Goal: Task Accomplishment & Management: Complete application form

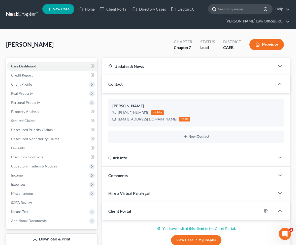
click at [233, 10] on input "search" at bounding box center [241, 8] width 46 height 9
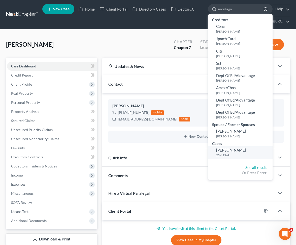
type input "montega"
click at [228, 153] on small "25-41369" at bounding box center [243, 155] width 55 height 4
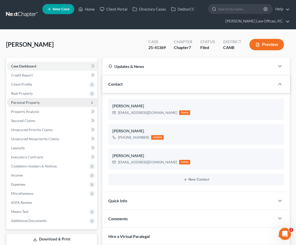
click at [60, 102] on span "Personal Property" at bounding box center [52, 102] width 90 height 9
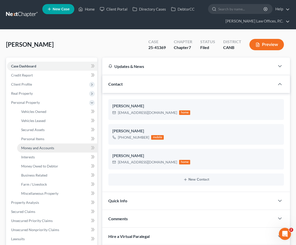
click at [54, 145] on link "Money and Accounts" at bounding box center [57, 147] width 80 height 9
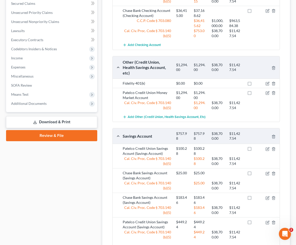
scroll to position [308, 0]
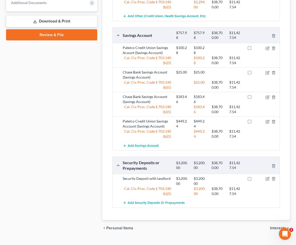
click at [254, 180] on label at bounding box center [254, 180] width 0 height 0
click at [256, 176] on input "checkbox" at bounding box center [257, 177] width 3 height 3
checkbox input "true"
click at [254, 122] on label at bounding box center [254, 122] width 0 height 0
click at [256, 119] on input "checkbox" at bounding box center [257, 120] width 3 height 3
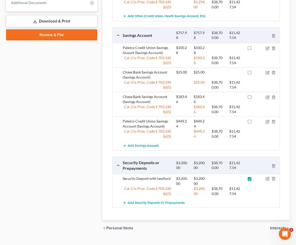
checkbox input "true"
click at [254, 98] on label at bounding box center [254, 98] width 0 height 0
click at [256, 94] on input "checkbox" at bounding box center [257, 95] width 3 height 3
checkbox input "true"
click at [254, 73] on label at bounding box center [254, 73] width 0 height 0
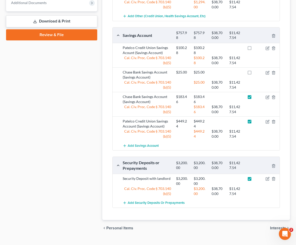
click at [256, 70] on input "checkbox" at bounding box center [257, 71] width 3 height 3
checkbox input "true"
click at [254, 49] on label at bounding box center [254, 49] width 0 height 0
click at [256, 45] on input "checkbox" at bounding box center [257, 46] width 3 height 3
checkbox input "true"
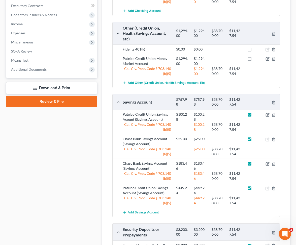
scroll to position [240, 0]
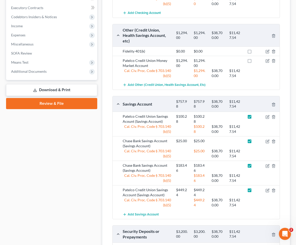
click at [254, 62] on label at bounding box center [254, 62] width 0 height 0
click at [256, 58] on input "checkbox" at bounding box center [257, 59] width 3 height 3
checkbox input "true"
click at [254, 52] on label at bounding box center [254, 52] width 0 height 0
click at [256, 49] on input "checkbox" at bounding box center [257, 50] width 3 height 3
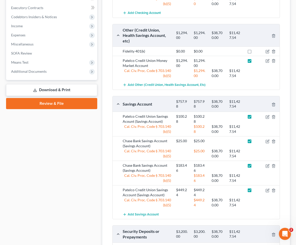
checkbox input "true"
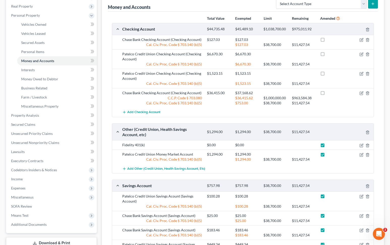
scroll to position [74, 0]
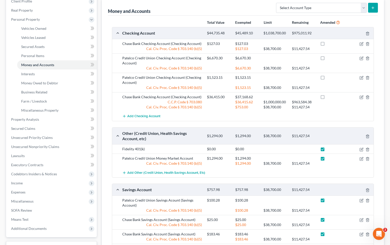
click at [296, 98] on label at bounding box center [327, 98] width 0 height 0
click at [296, 97] on input "checkbox" at bounding box center [330, 95] width 3 height 3
checkbox input "true"
click at [296, 79] on label at bounding box center [327, 79] width 0 height 0
click at [296, 76] on input "checkbox" at bounding box center [330, 76] width 3 height 3
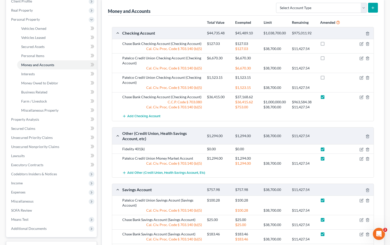
checkbox input "true"
click at [296, 59] on label at bounding box center [327, 59] width 0 height 0
click at [296, 57] on input "checkbox" at bounding box center [330, 56] width 3 height 3
checkbox input "true"
click at [296, 45] on label at bounding box center [327, 45] width 0 height 0
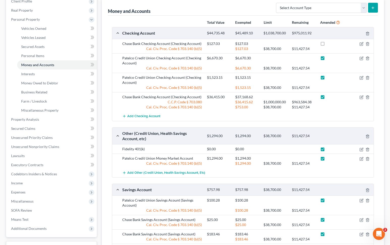
click at [296, 42] on input "checkbox" at bounding box center [330, 42] width 3 height 3
checkbox input "true"
click at [56, 26] on link "Vehicles Owned" at bounding box center [57, 28] width 80 height 9
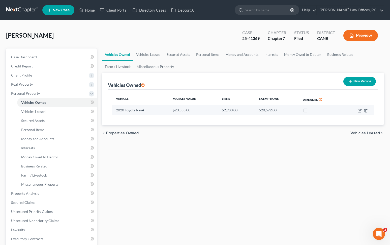
click at [296, 111] on label at bounding box center [310, 111] width 0 height 0
click at [296, 111] on input "checkbox" at bounding box center [313, 108] width 3 height 3
checkbox input "true"
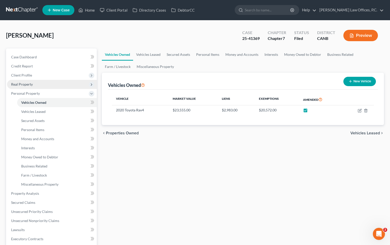
click at [38, 84] on span "Real Property" at bounding box center [52, 84] width 90 height 9
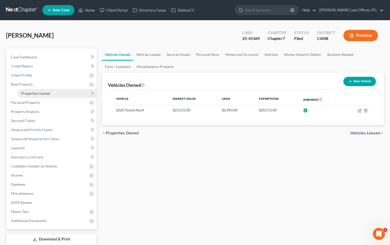
click at [35, 94] on span "Properties Owned" at bounding box center [35, 93] width 29 height 4
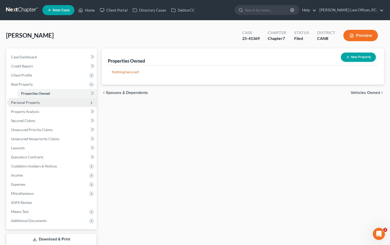
click at [37, 105] on span "Personal Property" at bounding box center [52, 102] width 90 height 9
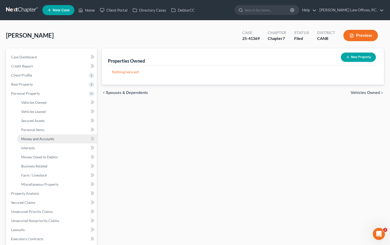
click at [40, 140] on span "Money and Accounts" at bounding box center [37, 138] width 33 height 4
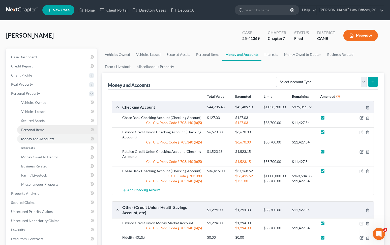
click at [47, 125] on link "Personal Items" at bounding box center [57, 129] width 80 height 9
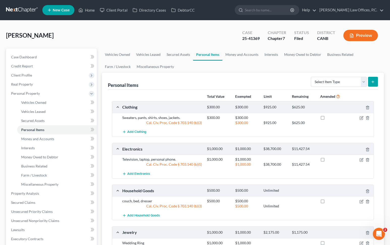
click at [296, 121] on div at bounding box center [332, 122] width 28 height 5
click at [296, 119] on label at bounding box center [327, 119] width 0 height 0
click at [296, 118] on input "checkbox" at bounding box center [330, 116] width 3 height 3
checkbox input "true"
click at [296, 160] on label at bounding box center [327, 160] width 0 height 0
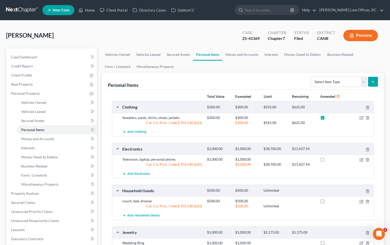
click at [296, 159] on input "checkbox" at bounding box center [330, 158] width 3 height 3
checkbox input "true"
click at [296, 202] on label at bounding box center [327, 202] width 0 height 0
click at [296, 198] on input "checkbox" at bounding box center [330, 199] width 3 height 3
checkbox input "true"
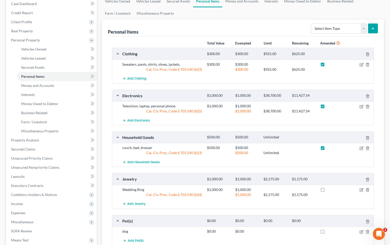
scroll to position [75, 0]
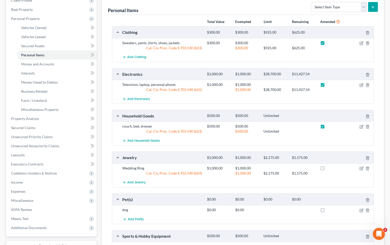
click at [296, 169] on label at bounding box center [327, 169] width 0 height 0
click at [296, 167] on input "checkbox" at bounding box center [330, 166] width 3 height 3
checkbox input "true"
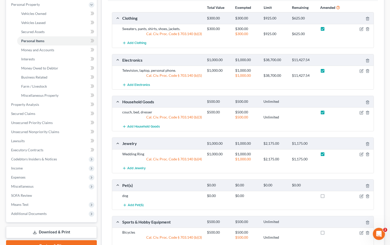
scroll to position [89, 0]
click at [296, 70] on icon "button" at bounding box center [362, 71] width 4 height 4
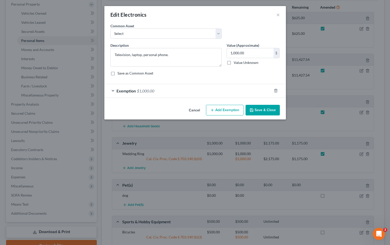
click at [183, 95] on div "Exemption $1,000.00" at bounding box center [187, 90] width 167 height 13
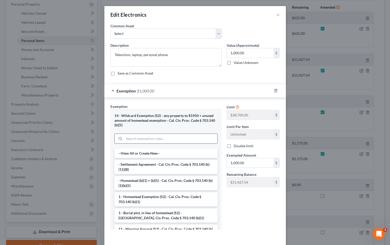
click at [169, 139] on input "search" at bounding box center [170, 139] width 93 height 10
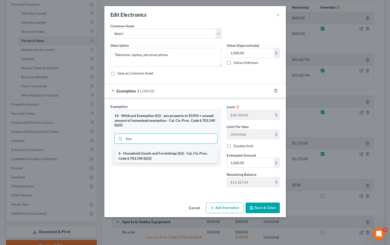
type input "hou"
click at [174, 157] on li "6 - Household Goods and Furnishings (S2) - Cal. Civ. Proc. Code § 703.140 (b)(3)" at bounding box center [165, 156] width 103 height 14
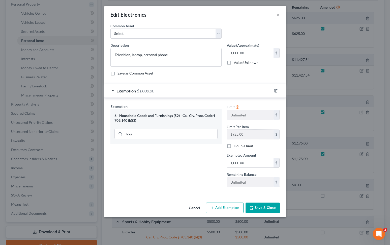
click at [261, 209] on button "Save & Close" at bounding box center [263, 207] width 34 height 11
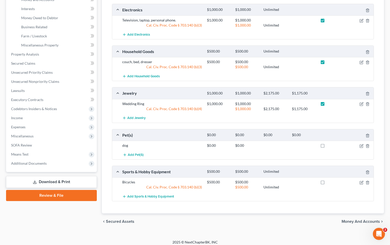
scroll to position [142, 0]
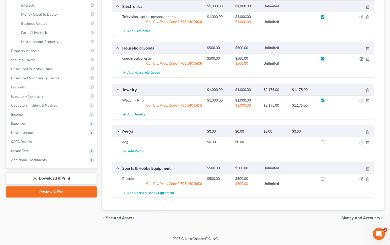
click at [296, 143] on label at bounding box center [327, 143] width 0 height 0
click at [296, 141] on input "checkbox" at bounding box center [330, 140] width 3 height 3
checkbox input "true"
click at [296, 180] on label at bounding box center [327, 180] width 0 height 0
click at [296, 179] on input "checkbox" at bounding box center [330, 177] width 3 height 3
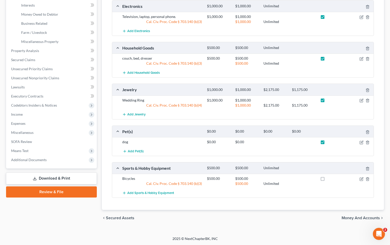
checkbox input "true"
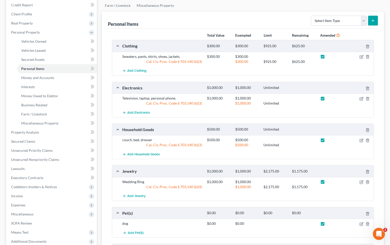
scroll to position [61, 0]
click at [40, 76] on span "Money and Accounts" at bounding box center [37, 78] width 33 height 4
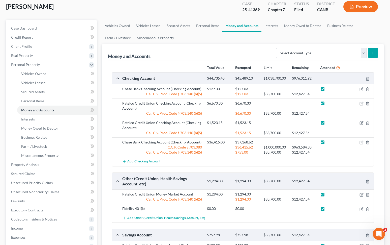
scroll to position [30, 0]
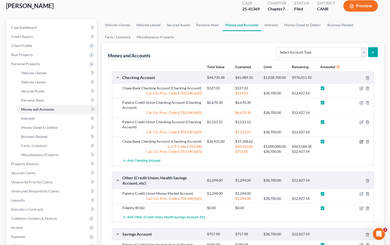
click at [296, 141] on icon "button" at bounding box center [362, 141] width 4 height 4
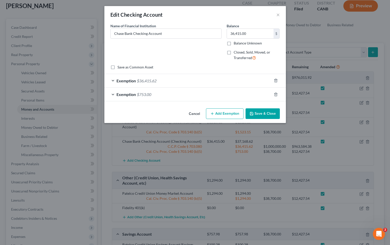
click at [213, 94] on div "Exemption $753.00" at bounding box center [187, 94] width 167 height 13
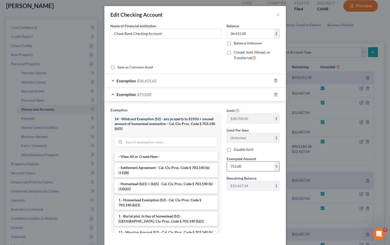
click at [242, 167] on input "753.00" at bounding box center [250, 166] width 47 height 10
type input "0"
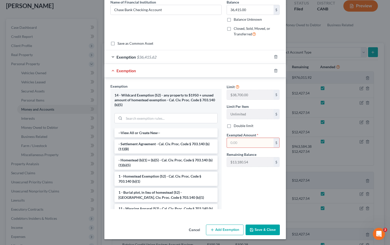
click at [240, 145] on input "text" at bounding box center [250, 143] width 47 height 10
type input "13,180.54"
click at [263, 230] on button "Save & Close" at bounding box center [263, 229] width 34 height 11
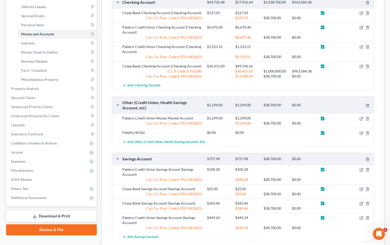
scroll to position [93, 0]
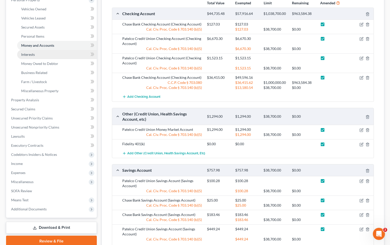
click at [54, 56] on link "Interests" at bounding box center [57, 54] width 80 height 9
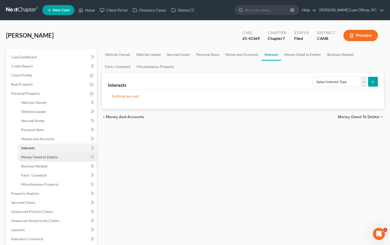
click at [46, 156] on span "Money Owed to Debtor" at bounding box center [39, 157] width 37 height 4
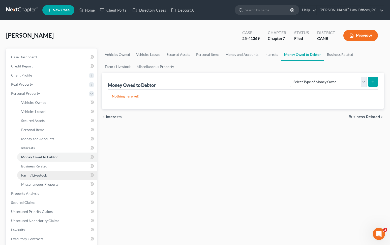
click at [45, 173] on span "Farm / Livestock" at bounding box center [34, 175] width 26 height 4
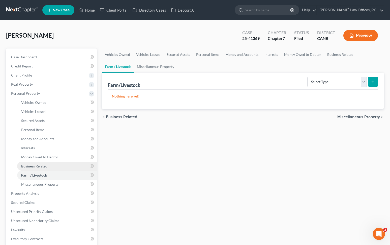
click at [49, 167] on link "Business Related" at bounding box center [57, 165] width 80 height 9
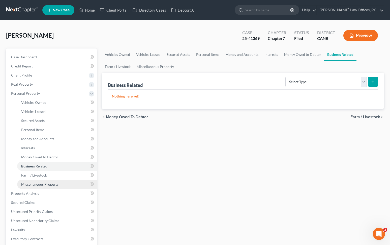
click at [46, 180] on link "Miscellaneous Property" at bounding box center [57, 184] width 80 height 9
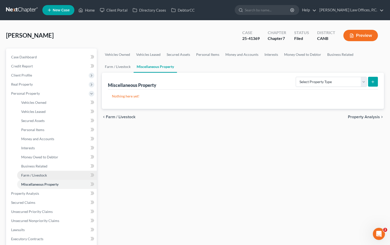
click at [49, 175] on link "Farm / Livestock" at bounding box center [57, 174] width 80 height 9
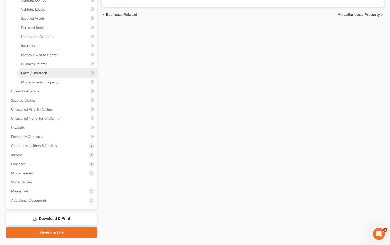
scroll to position [107, 0]
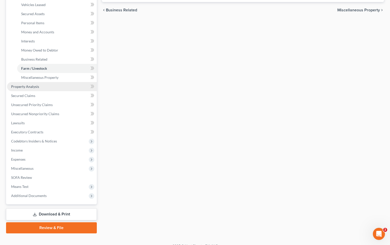
click at [59, 89] on link "Property Analysis" at bounding box center [52, 86] width 90 height 9
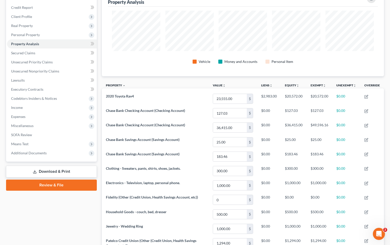
click at [67, 170] on link "Download & Print" at bounding box center [51, 171] width 91 height 12
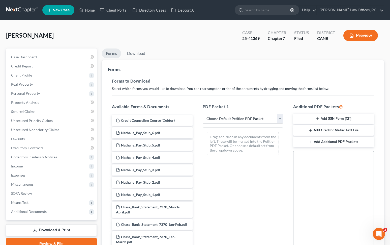
click at [254, 113] on select "Choose Default Petition PDF Packet Complete Bankruptcy Petition (all forms and …" at bounding box center [243, 118] width 81 height 10
select select "2"
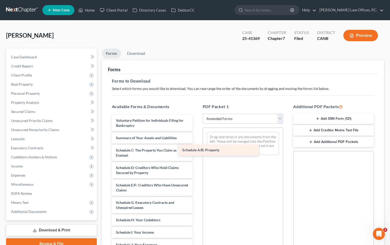
drag, startPoint x: 164, startPoint y: 152, endPoint x: 236, endPoint y: 151, distance: 71.4
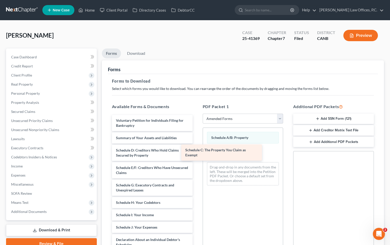
drag, startPoint x: 156, startPoint y: 157, endPoint x: 225, endPoint y: 157, distance: 69.1
click at [197, 157] on div "Schedule C: The Property You Claim as Exempt Voluntary Petition for Individuals…" at bounding box center [152, 242] width 89 height 254
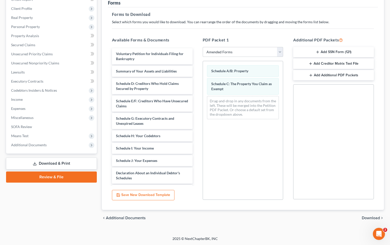
click at [296, 216] on span "Download" at bounding box center [371, 218] width 18 height 4
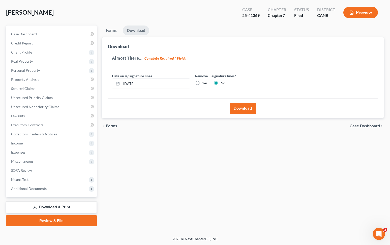
click at [250, 117] on div "Download" at bounding box center [243, 107] width 270 height 19
click at [250, 112] on button "Download" at bounding box center [243, 108] width 26 height 11
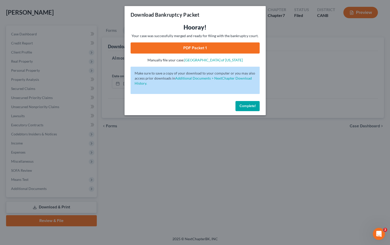
click at [208, 46] on link "PDF Packet 1" at bounding box center [195, 47] width 129 height 11
click at [250, 110] on button "Complete!" at bounding box center [248, 106] width 24 height 10
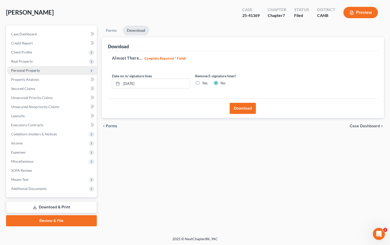
click at [43, 70] on span "Personal Property" at bounding box center [52, 70] width 90 height 9
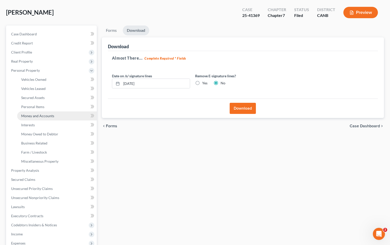
click at [41, 114] on span "Money and Accounts" at bounding box center [37, 115] width 33 height 4
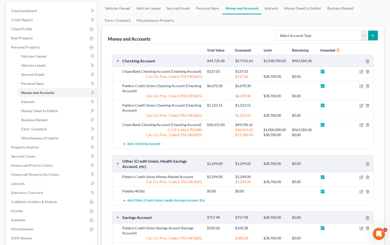
scroll to position [74, 0]
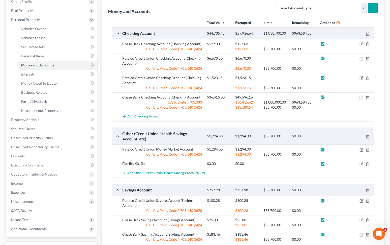
click at [296, 96] on icon "button" at bounding box center [362, 97] width 4 height 4
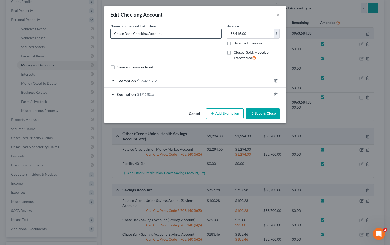
click at [181, 33] on input "Chase Bank Checking Account" at bounding box center [166, 34] width 111 height 10
click at [122, 34] on input "Chase Bank Checking Account - Spouse's 401(k) withdrawal on the date of the ban…" at bounding box center [166, 34] width 111 height 10
click at [179, 35] on input "Chase Bank Checking Account - Majority of fundsSpouse's 401(k) withdrawal on th…" at bounding box center [166, 34] width 111 height 10
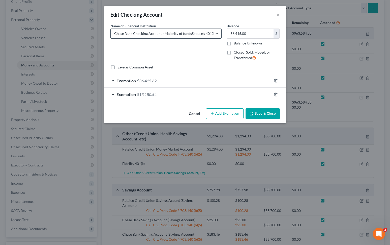
click at [169, 35] on input "Chase Bank Checking Account - Majority of fundsSpouse's 401(k) withdrawal on th…" at bounding box center [166, 34] width 111 height 10
click at [190, 32] on input "Chase Bank Checking Account - $29,065 of fundsSpouse's 401(k) withdrawal on the…" at bounding box center [166, 34] width 111 height 10
click at [201, 33] on input "Chase Bank Checking Account - $29,065 of funds were disbursed from Spouse's 401…" at bounding box center [166, 34] width 111 height 10
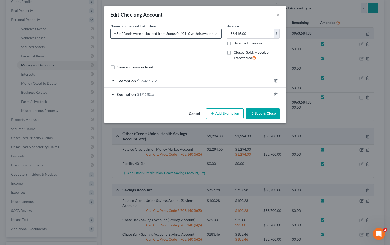
click at [201, 33] on input "Chase Bank Checking Account - $29,065 of funds were disbursed from Spouse's 401…" at bounding box center [166, 34] width 111 height 10
drag, startPoint x: 212, startPoint y: 33, endPoint x: 232, endPoint y: 33, distance: 19.9
click at [232, 33] on div "Name of Financial Institution * Chase Bank Checking Account - $29,065 of funds …" at bounding box center [195, 43] width 175 height 41
type input "Chase Bank Checking Account - $29,065 of funds were disbursed from Spouse's 401…"
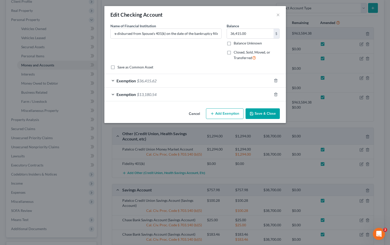
scroll to position [0, 0]
click at [264, 111] on button "Save & Close" at bounding box center [263, 113] width 34 height 11
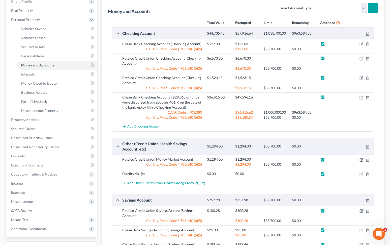
click at [296, 98] on icon "button" at bounding box center [362, 97] width 4 height 4
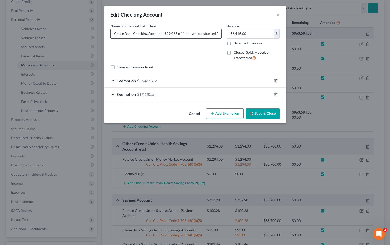
drag, startPoint x: 176, startPoint y: 34, endPoint x: 166, endPoint y: 34, distance: 10.6
click at [166, 34] on input "Chase Bank Checking Account - $29,065 of funds were disbursed from Spouse's 401…" at bounding box center [166, 34] width 111 height 10
paste input "36,415.62"
type input "Chase Bank Checking Account - $36,415.62 of funds were disbursed from Spouse's …"
click at [260, 116] on button "Save & Close" at bounding box center [263, 113] width 34 height 11
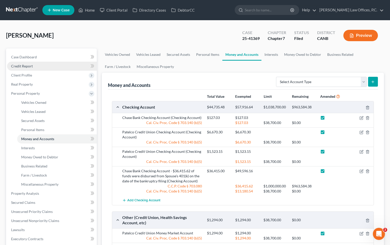
click at [56, 66] on link "Credit Report" at bounding box center [52, 66] width 90 height 9
click at [52, 72] on span "Client Profile" at bounding box center [52, 75] width 90 height 9
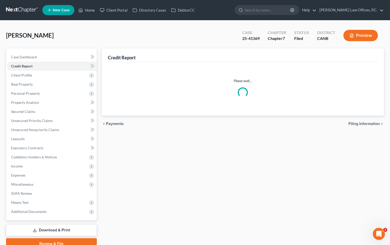
click at [53, 83] on link "Filing Information" at bounding box center [57, 84] width 80 height 9
select select "1"
select select "0"
select select "9"
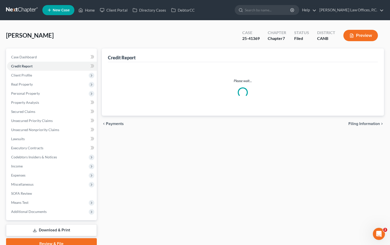
select select "0"
select select "4"
select select "0"
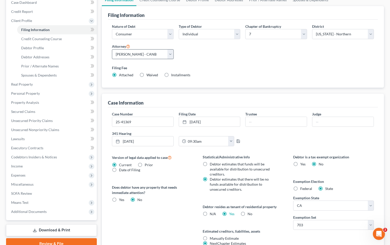
scroll to position [57, 0]
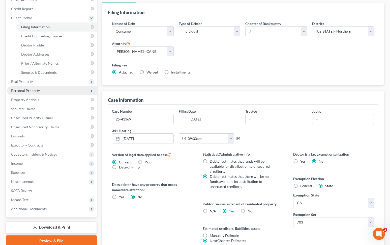
click at [58, 89] on span "Personal Property" at bounding box center [52, 90] width 90 height 9
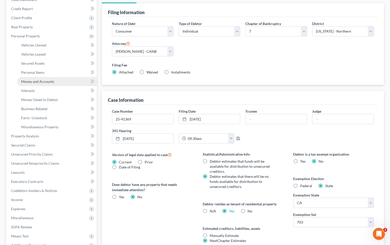
click at [50, 83] on span "Money and Accounts" at bounding box center [37, 81] width 33 height 4
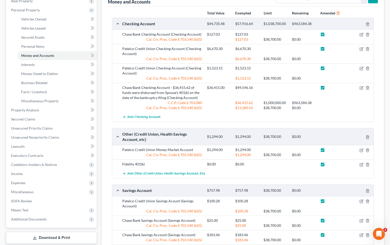
scroll to position [76, 0]
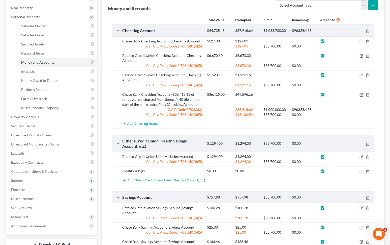
click at [296, 95] on icon "button" at bounding box center [362, 94] width 2 height 2
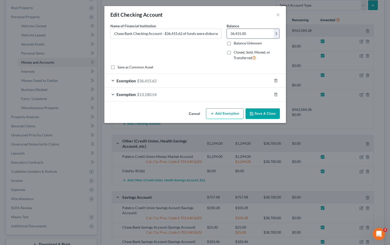
click at [251, 34] on input "36,415.00" at bounding box center [250, 34] width 47 height 10
paste input "2,157.14"
type input "32,157.14"
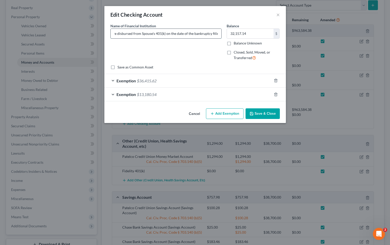
drag, startPoint x: 203, startPoint y: 35, endPoint x: 218, endPoint y: 36, distance: 15.4
click at [218, 36] on input "Chase Bank Checking Account - $36,415.62 of funds were disbursed from Spouse's …" at bounding box center [166, 34] width 111 height 10
click at [171, 33] on input "Chase Bank Checking Account - $36,415.62 of funds were disbursed from Spouse's …" at bounding box center [166, 34] width 111 height 10
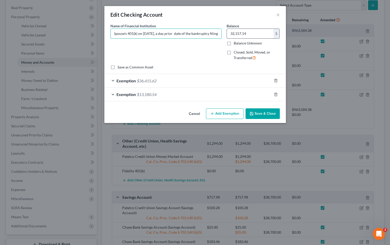
drag, startPoint x: 206, startPoint y: 33, endPoint x: 242, endPoint y: 33, distance: 36.6
click at [242, 33] on div "Name of Financial Institution * Chase Bank Checking Account - $36,415.62 of fun…" at bounding box center [195, 43] width 175 height 41
click at [198, 31] on input "Chase Bank Checking Account - $36,415.62 of funds were disbursed from Spouse's …" at bounding box center [166, 34] width 111 height 10
click at [174, 33] on input "Chase Bank Checking Account - $36,415.62 of funds were disbursed from Spouse's …" at bounding box center [166, 34] width 111 height 10
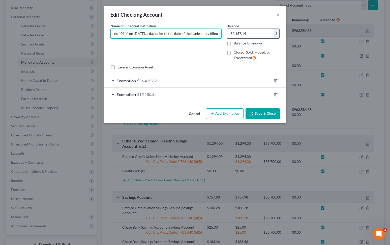
drag, startPoint x: 184, startPoint y: 35, endPoint x: 258, endPoint y: 35, distance: 74.4
click at [258, 35] on div "Name of Financial Institution * Chase Bank Checking Account - $36,415.62 of fun…" at bounding box center [195, 43] width 175 height 41
type input "Chase Bank Checking Account - $36,415.62 of funds were disbursed from Spouse's …"
click at [262, 116] on button "Save & Close" at bounding box center [263, 113] width 34 height 11
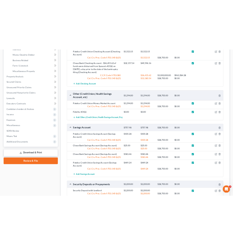
scroll to position [206, 0]
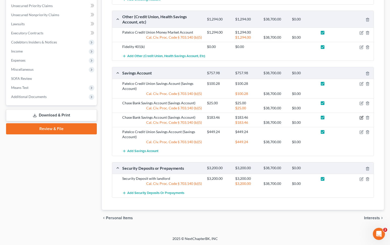
click at [296, 118] on icon "button" at bounding box center [362, 118] width 4 height 4
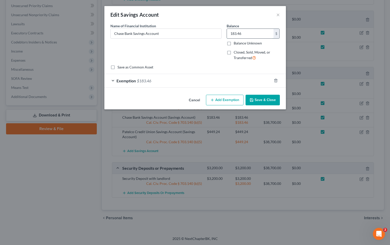
click at [248, 33] on input "183.46" at bounding box center [250, 34] width 47 height 10
type input "520.60"
click at [186, 77] on div "Exemption $183.46" at bounding box center [187, 80] width 167 height 13
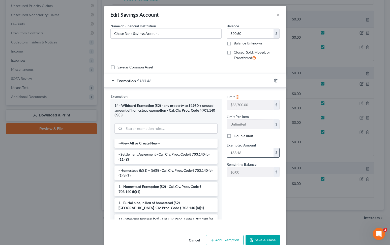
click at [243, 154] on input "183.46" at bounding box center [250, 153] width 47 height 10
type input "520.60"
click at [263, 239] on button "Save & Close" at bounding box center [263, 240] width 34 height 11
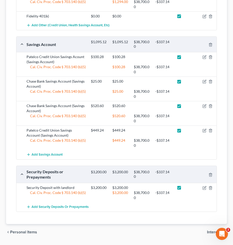
scroll to position [295, 0]
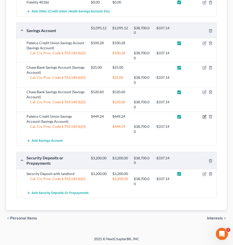
click at [204, 118] on icon "button" at bounding box center [204, 116] width 4 height 4
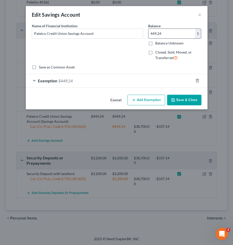
click at [163, 32] on input "449.24" at bounding box center [171, 34] width 47 height 10
type input "450.30"
click at [129, 77] on div "Exemption $449.24" at bounding box center [109, 80] width 167 height 13
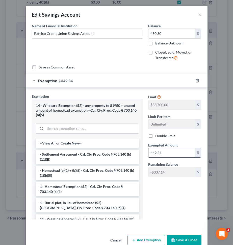
click at [157, 153] on input "449.24" at bounding box center [171, 153] width 47 height 10
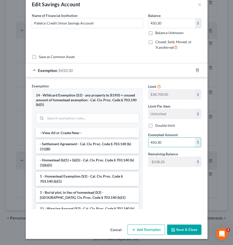
type input "450.30"
click at [182, 234] on button "Save & Close" at bounding box center [184, 229] width 34 height 11
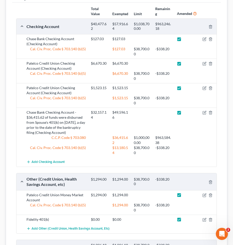
scroll to position [77, 0]
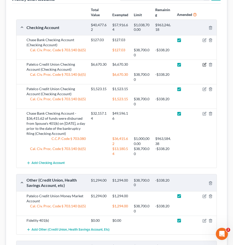
click at [204, 65] on icon "button" at bounding box center [204, 65] width 4 height 4
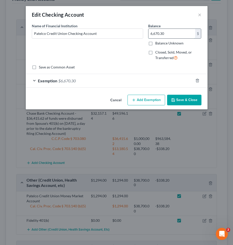
click at [161, 33] on input "6,670.30" at bounding box center [171, 34] width 47 height 10
click at [167, 33] on input "2,033.5" at bounding box center [171, 34] width 47 height 10
click at [167, 34] on input "2,033.5" at bounding box center [171, 34] width 47 height 10
type input "2,033.2"
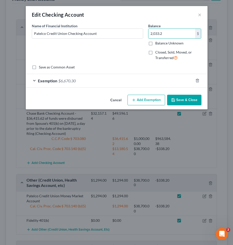
click at [116, 81] on div "Exemption $6,670.30" at bounding box center [109, 80] width 167 height 13
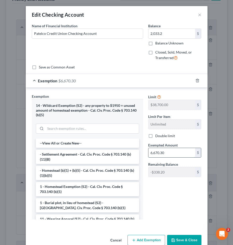
click at [164, 149] on input "6,670.30" at bounding box center [171, 153] width 47 height 10
type input "2,033.20"
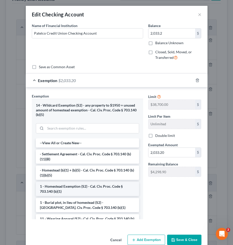
scroll to position [10, 0]
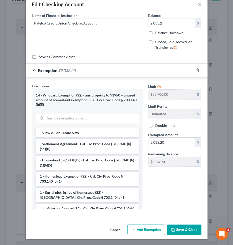
click at [183, 227] on button "Save & Close" at bounding box center [184, 229] width 34 height 11
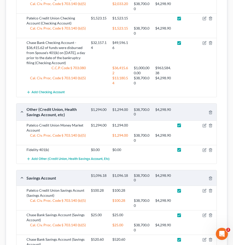
scroll to position [185, 0]
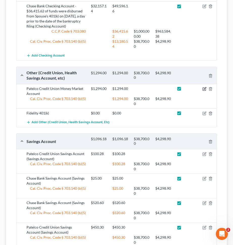
click at [203, 90] on icon "button" at bounding box center [204, 89] width 4 height 4
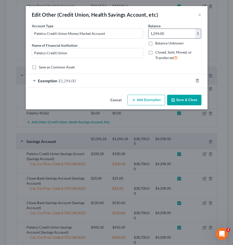
click at [171, 36] on input "1,294.00" at bounding box center [171, 34] width 47 height 10
type input "1,297.56"
click at [120, 81] on div "Exemption $1,294.00" at bounding box center [109, 80] width 167 height 13
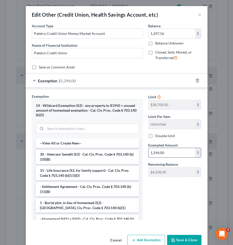
click at [165, 152] on input "1,294.00" at bounding box center [171, 153] width 47 height 10
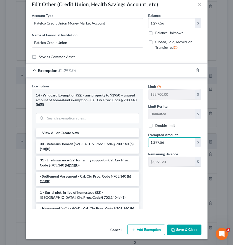
type input "1,297.56"
click at [182, 230] on button "Save & Close" at bounding box center [184, 229] width 34 height 11
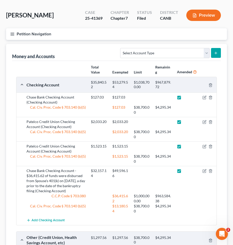
scroll to position [33, 0]
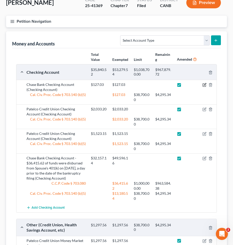
click at [205, 83] on icon "button" at bounding box center [204, 85] width 4 height 4
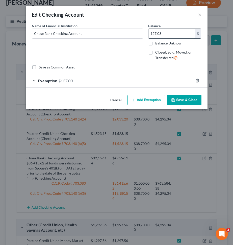
click at [172, 36] on input "127.03" at bounding box center [171, 34] width 47 height 10
type input "0"
click at [118, 79] on div "Exemption $127.03" at bounding box center [109, 80] width 167 height 13
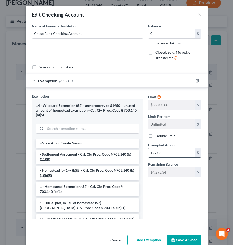
click at [157, 150] on input "127.03" at bounding box center [171, 153] width 47 height 10
type input "1"
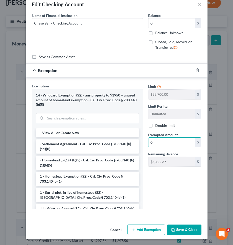
type input "0"
click at [182, 230] on button "Save & Close" at bounding box center [184, 229] width 34 height 11
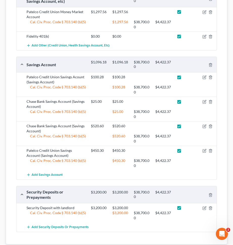
scroll to position [295, 0]
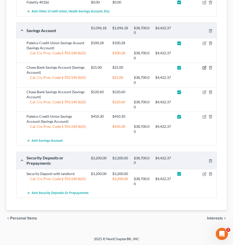
click at [204, 67] on icon "button" at bounding box center [204, 68] width 4 height 4
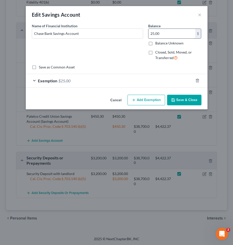
click at [161, 32] on input "25.00" at bounding box center [171, 34] width 47 height 10
type input "169.47"
click at [87, 84] on div "Exemption $25.00" at bounding box center [109, 80] width 167 height 13
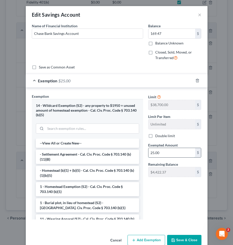
click at [154, 149] on input "25.00" at bounding box center [171, 153] width 47 height 10
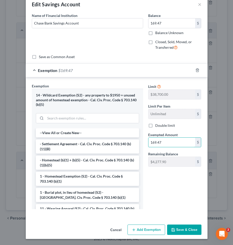
type input "169.47"
click at [179, 230] on button "Save & Close" at bounding box center [184, 229] width 34 height 11
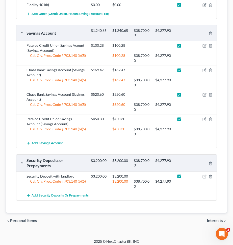
scroll to position [295, 0]
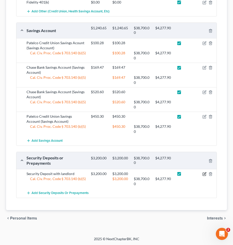
click at [204, 174] on icon "button" at bounding box center [204, 174] width 4 height 4
select select "3"
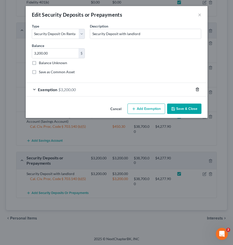
click at [196, 91] on icon "button" at bounding box center [197, 89] width 2 height 3
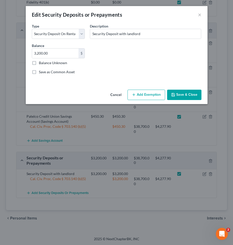
click at [185, 98] on button "Save & Close" at bounding box center [184, 95] width 34 height 11
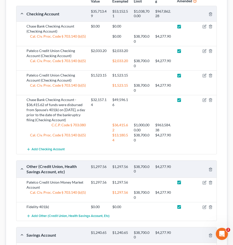
scroll to position [84, 0]
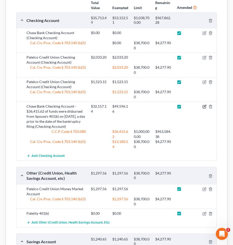
click at [205, 105] on icon "button" at bounding box center [204, 106] width 4 height 4
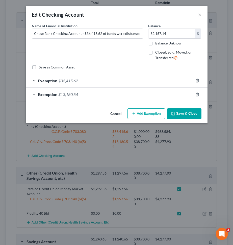
click at [107, 93] on div "Exemption $13,180.54" at bounding box center [109, 94] width 167 height 13
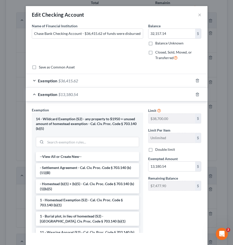
click at [174, 172] on div "Limit $38,700.00 $ Limit Per Item Unlimited $ Double limit Exempted Amount * 13…" at bounding box center [175, 150] width 58 height 87
click at [174, 168] on input "13,180.54" at bounding box center [171, 166] width 47 height 10
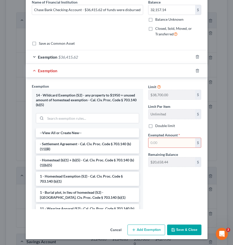
click at [163, 139] on input "text" at bounding box center [171, 143] width 47 height 10
type input "20,658.44"
click at [177, 228] on button "Save & Close" at bounding box center [184, 229] width 34 height 11
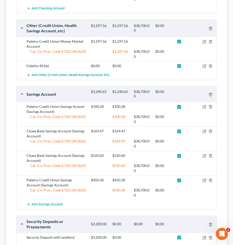
scroll to position [285, 0]
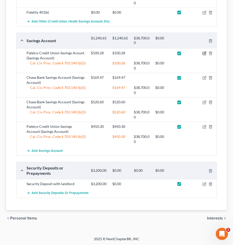
click at [204, 53] on icon "button" at bounding box center [205, 53] width 2 height 2
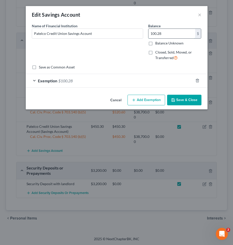
click at [163, 33] on input "100.28" at bounding box center [171, 34] width 47 height 10
type input "176.31"
click at [119, 81] on div "Exemption $100.28" at bounding box center [109, 80] width 167 height 13
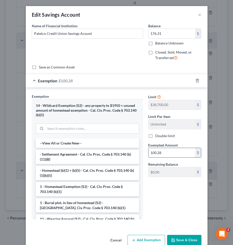
click at [153, 152] on input "100.28" at bounding box center [171, 153] width 47 height 10
type input "0"
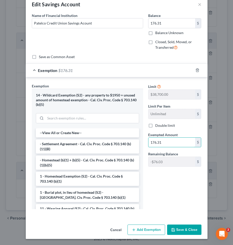
type input "176.31"
click at [183, 228] on button "Save & Close" at bounding box center [184, 229] width 34 height 11
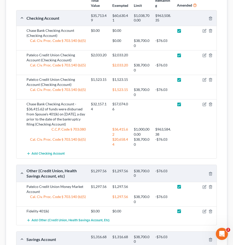
scroll to position [26, 0]
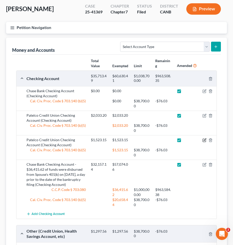
click at [204, 139] on icon "button" at bounding box center [205, 139] width 2 height 2
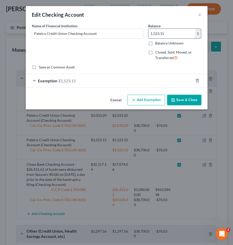
click at [161, 34] on input "1,523.15" at bounding box center [171, 34] width 47 height 10
type input "4,357"
click at [119, 79] on div "Exemption $1,523.15" at bounding box center [109, 80] width 167 height 13
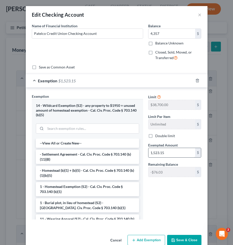
click at [164, 159] on div "Limit $38,700.00 $ Limit Per Item Unlimited $ Double limit Exempted Amount * 1,…" at bounding box center [175, 137] width 58 height 87
click at [164, 152] on input "1,523.15" at bounding box center [171, 153] width 47 height 10
type input "4,357"
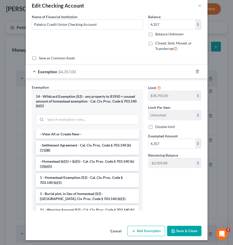
scroll to position [10, 0]
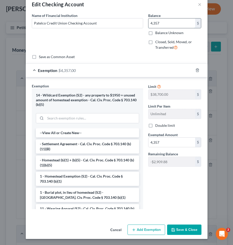
click at [171, 25] on input "4,357" at bounding box center [171, 23] width 47 height 10
type input "4,357.83"
click at [167, 141] on input "4,357" at bounding box center [171, 142] width 47 height 10
type input "4,357.83"
click at [175, 225] on button "Save & Close" at bounding box center [184, 229] width 34 height 11
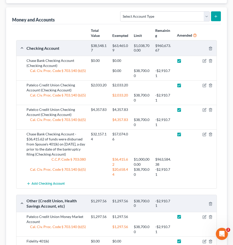
scroll to position [57, 0]
click at [205, 134] on icon "button" at bounding box center [205, 133] width 2 height 2
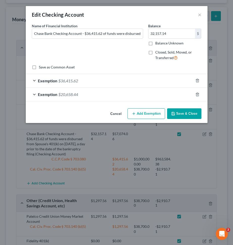
click at [132, 91] on div "Exemption $20,658.44" at bounding box center [109, 94] width 167 height 13
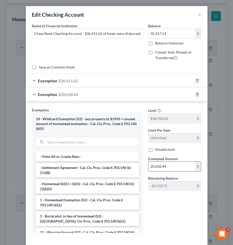
click at [172, 168] on input "20,658.44" at bounding box center [171, 166] width 47 height 10
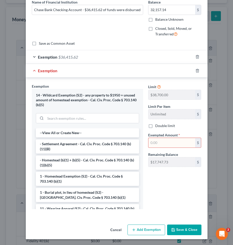
click at [162, 142] on input "text" at bounding box center [171, 143] width 47 height 10
click at [162, 145] on input "text" at bounding box center [171, 143] width 47 height 10
paste input "17,747.73"
type input "17,747.73"
click at [183, 230] on button "Save & Close" at bounding box center [184, 229] width 34 height 11
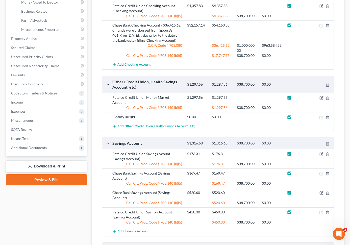
scroll to position [230, 0]
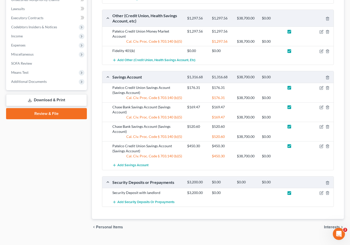
click at [50, 94] on link "Download & Print" at bounding box center [46, 100] width 81 height 12
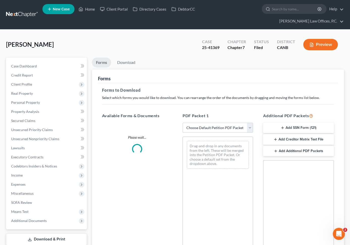
click at [210, 123] on select "Choose Default Petition PDF Packet Complete Bankruptcy Petition (all forms and …" at bounding box center [217, 128] width 70 height 10
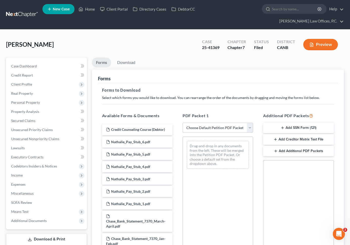
select select "2"
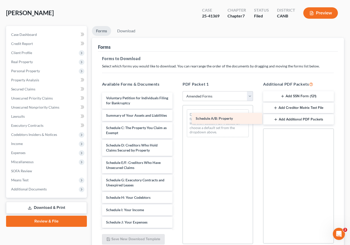
drag, startPoint x: 126, startPoint y: 116, endPoint x: 215, endPoint y: 116, distance: 89.8
click at [176, 116] on div "Schedule A/B: Property Voluntary Petition for Individuals Filing for Bankruptcy…" at bounding box center [137, 230] width 78 height 277
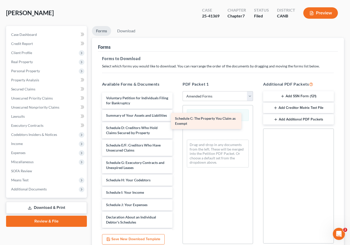
drag, startPoint x: 143, startPoint y: 122, endPoint x: 212, endPoint y: 122, distance: 69.1
click at [176, 122] on div "Schedule C: The Property You Claim as Exempt Voluntary Petition for Individuals…" at bounding box center [137, 221] width 78 height 259
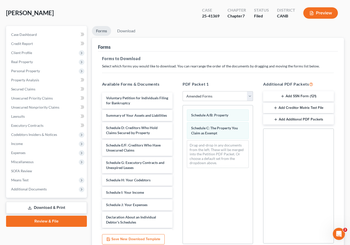
scroll to position [67, 0]
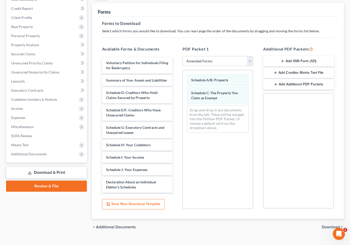
click at [296, 225] on span "Download" at bounding box center [330, 227] width 18 height 4
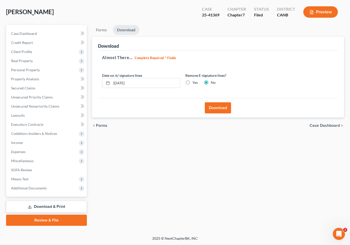
scroll to position [23, 0]
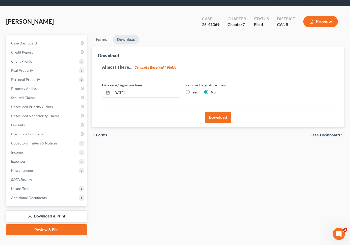
click at [215, 112] on button "Download" at bounding box center [218, 117] width 26 height 11
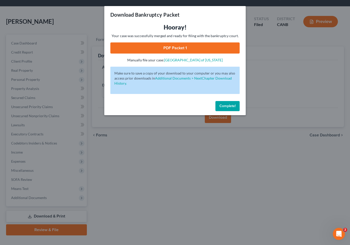
click at [201, 47] on link "PDF Packet 1" at bounding box center [174, 47] width 129 height 11
click at [226, 105] on span "Complete!" at bounding box center [227, 106] width 16 height 4
